Goal: Task Accomplishment & Management: Use online tool/utility

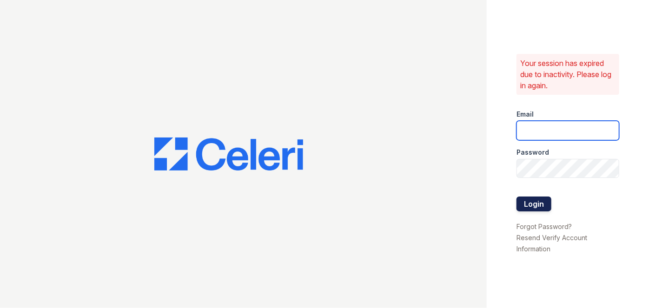
type input "[EMAIL_ADDRESS][PERSON_NAME][DOMAIN_NAME]"
click at [539, 204] on button "Login" at bounding box center [533, 204] width 35 height 15
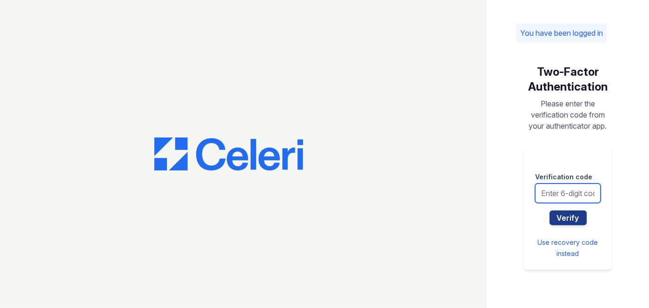
click at [563, 191] on input "text" at bounding box center [568, 194] width 66 height 20
type input "621225"
click at [549, 211] on button "Verify" at bounding box center [567, 218] width 37 height 15
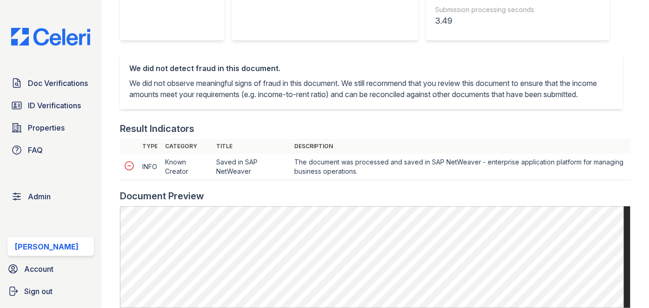
scroll to position [465, 0]
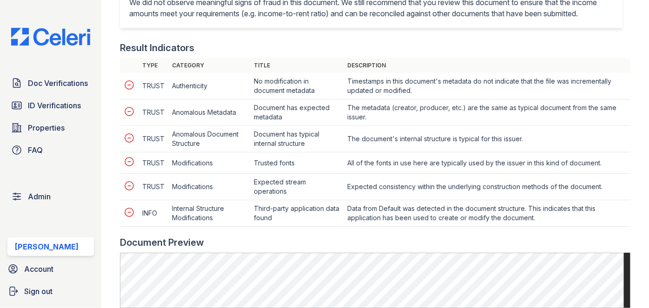
scroll to position [423, 0]
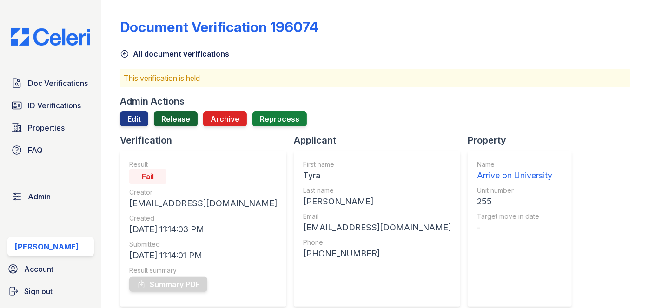
click at [173, 114] on link "Release" at bounding box center [176, 119] width 44 height 15
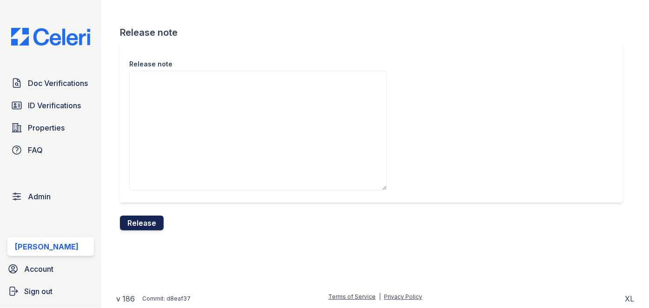
click at [155, 223] on button "Release" at bounding box center [142, 223] width 44 height 15
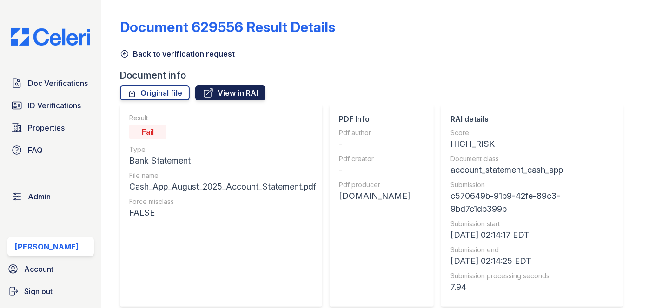
click at [246, 87] on link "View in RAI" at bounding box center [230, 93] width 70 height 15
